Goal: Task Accomplishment & Management: Use online tool/utility

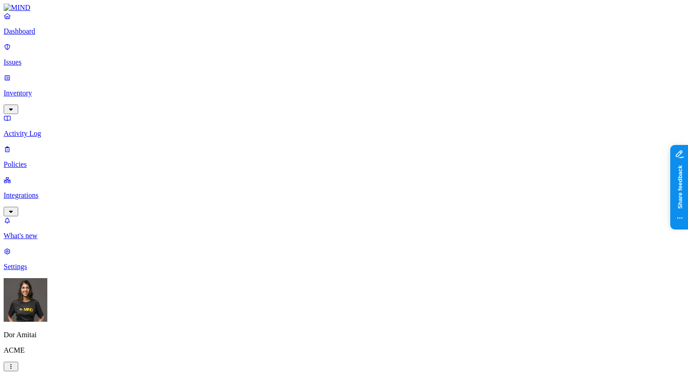
click at [34, 58] on p "Issues" at bounding box center [344, 62] width 680 height 8
click at [34, 89] on p "Inventory" at bounding box center [344, 93] width 680 height 8
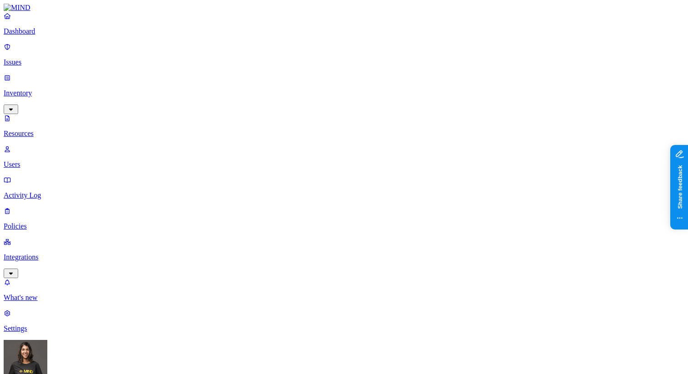
click at [50, 35] on link "Dashboard" at bounding box center [344, 24] width 680 height 24
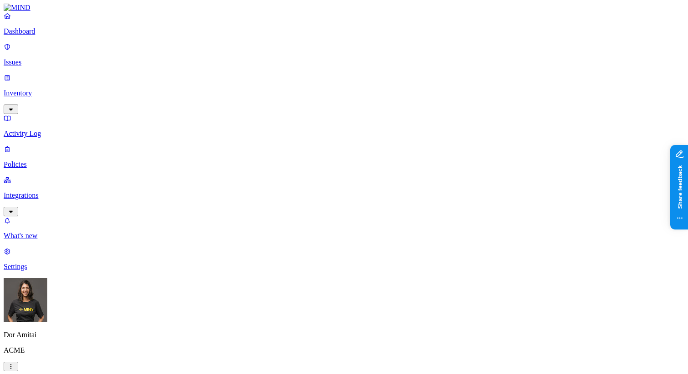
click at [53, 89] on p "Inventory" at bounding box center [344, 93] width 680 height 8
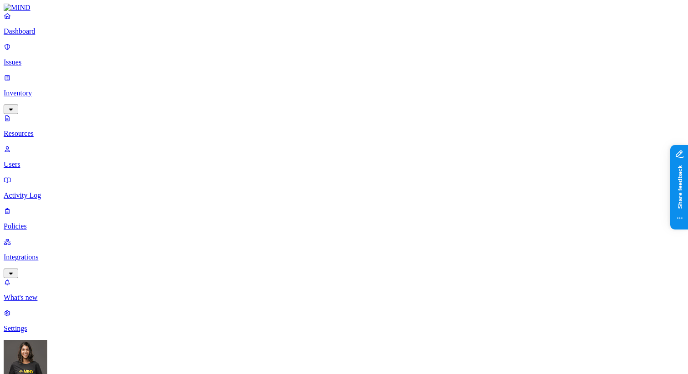
click at [54, 145] on link "Users" at bounding box center [344, 157] width 680 height 24
click at [55, 253] on p "Integrations" at bounding box center [344, 257] width 680 height 8
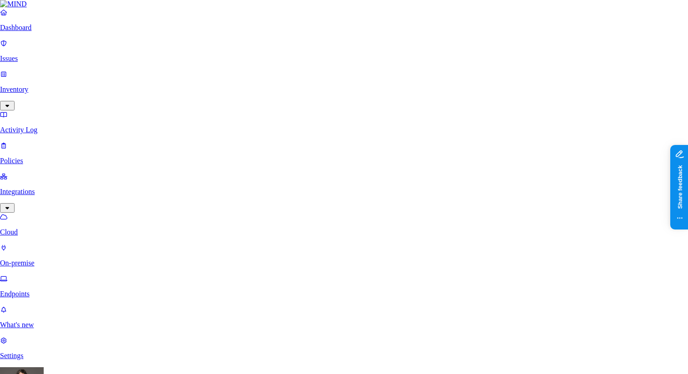
scroll to position [290, 0]
